Goal: Task Accomplishment & Management: Manage account settings

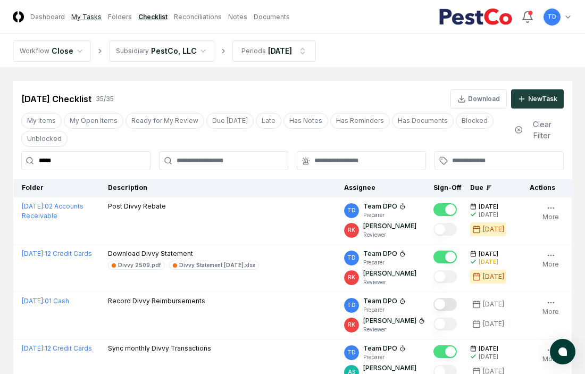
click at [80, 19] on link "My Tasks" at bounding box center [86, 17] width 30 height 10
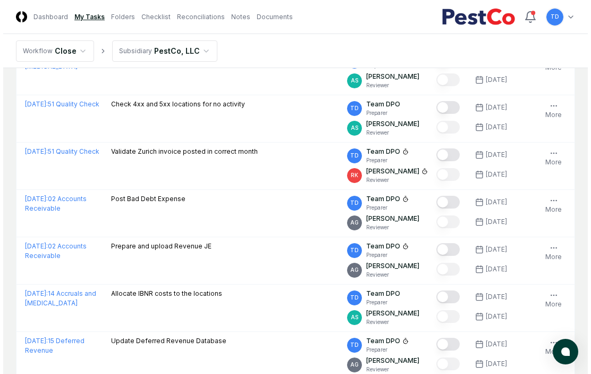
scroll to position [318, 0]
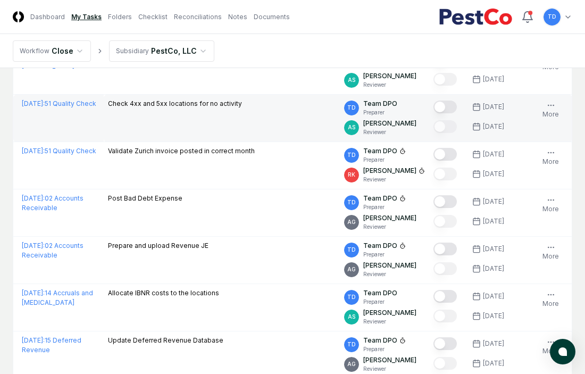
click at [448, 106] on button "Mark complete" at bounding box center [444, 106] width 23 height 13
click at [552, 106] on icon "button" at bounding box center [551, 105] width 9 height 9
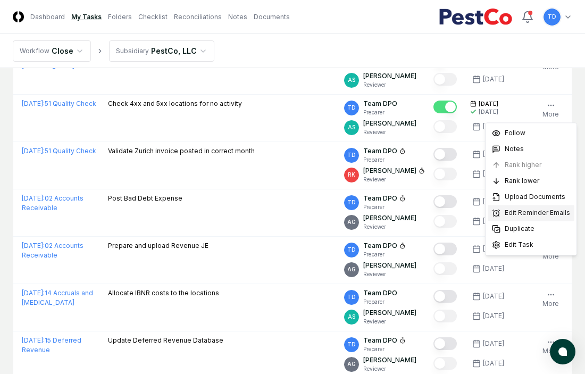
click at [508, 213] on span "Edit Reminder Emails" at bounding box center [537, 213] width 65 height 10
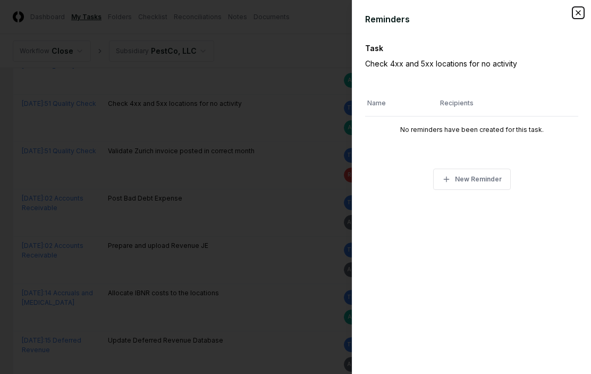
click at [575, 11] on icon "button" at bounding box center [578, 13] width 9 height 9
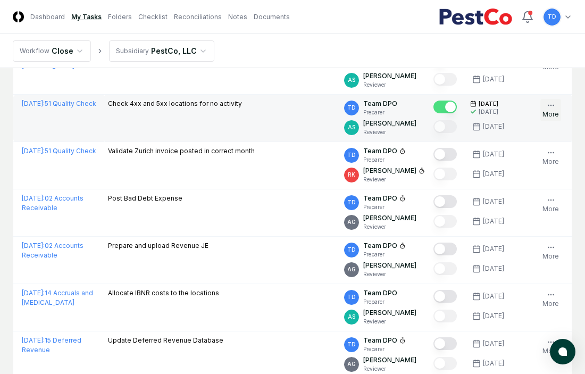
click at [553, 103] on icon "button" at bounding box center [551, 105] width 9 height 9
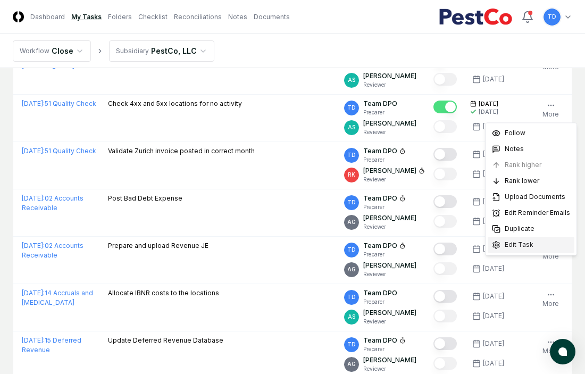
click at [535, 244] on div "Edit Task" at bounding box center [531, 245] width 87 height 16
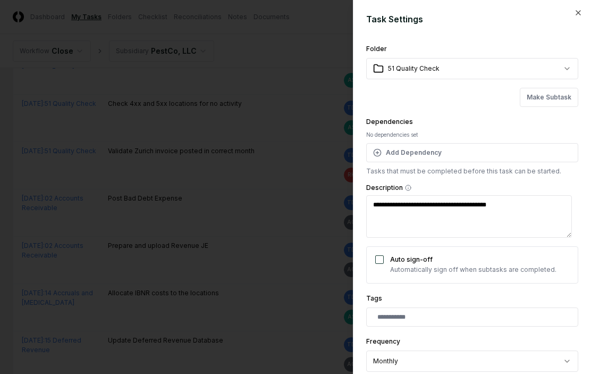
scroll to position [94, 0]
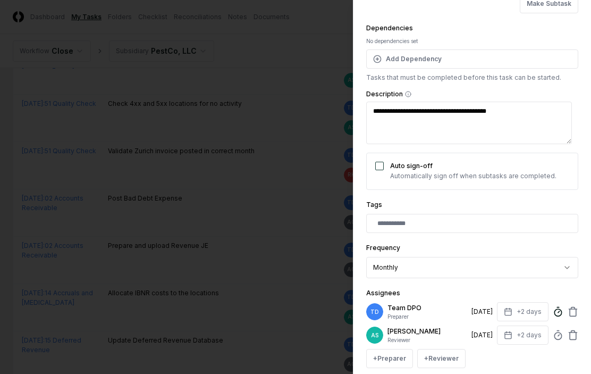
click at [554, 315] on circle at bounding box center [557, 312] width 7 height 7
type textarea "*"
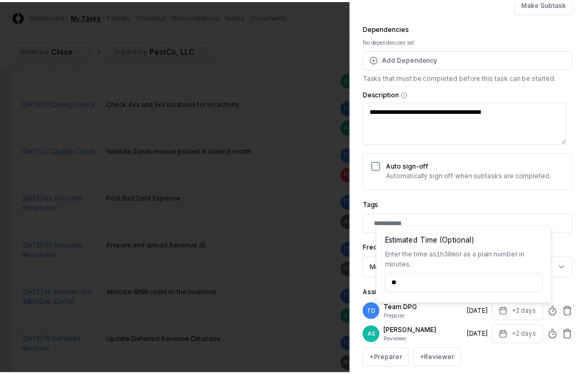
scroll to position [203, 0]
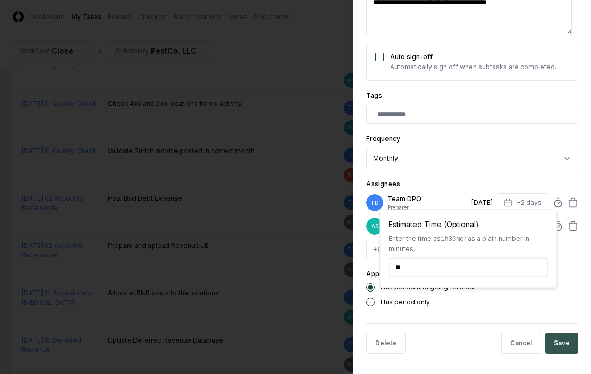
type input "*****"
click at [548, 346] on button "Save" at bounding box center [561, 342] width 33 height 21
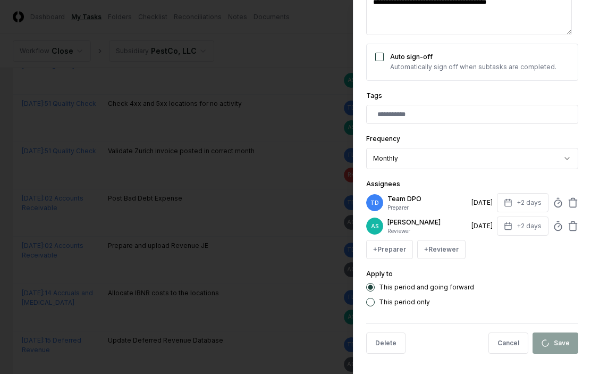
type textarea "*"
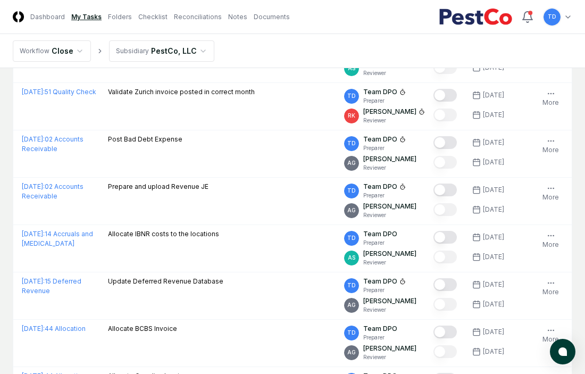
scroll to position [382, 0]
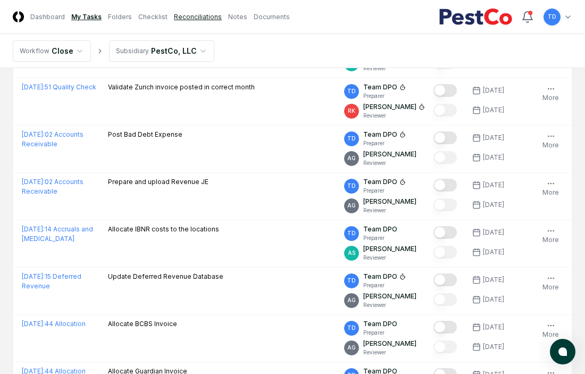
click at [175, 16] on link "Reconciliations" at bounding box center [198, 17] width 48 height 10
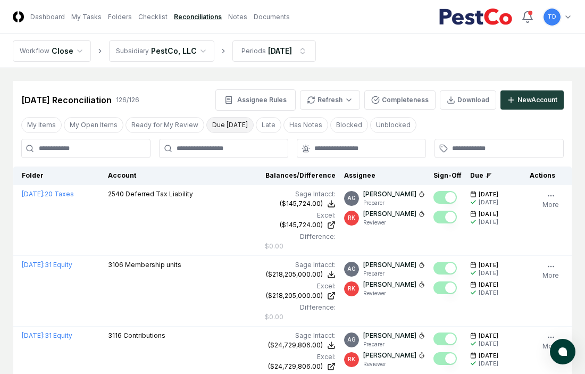
click at [226, 124] on button "Due [DATE]" at bounding box center [229, 125] width 47 height 16
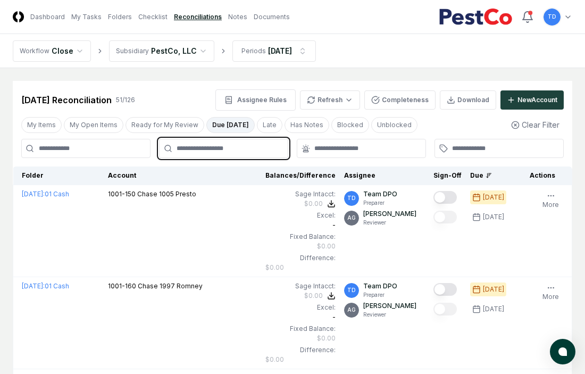
click at [219, 147] on input "text" at bounding box center [229, 149] width 105 height 10
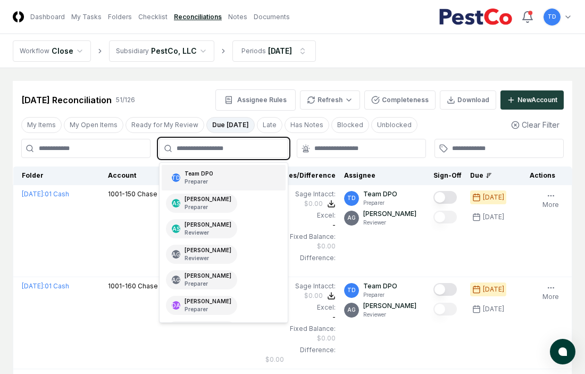
click at [224, 172] on div "TD Team DPO Preparer" at bounding box center [224, 178] width 124 height 26
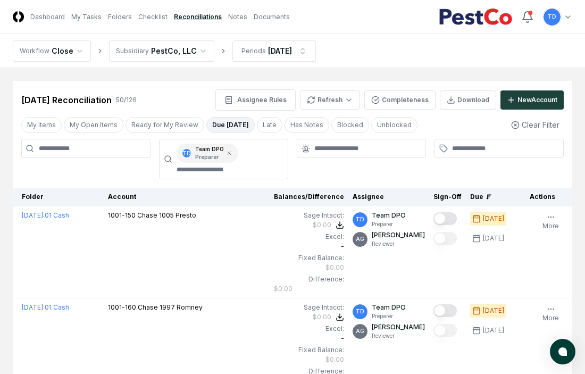
click at [130, 166] on div at bounding box center [85, 159] width 129 height 40
